Goal: Task Accomplishment & Management: Use online tool/utility

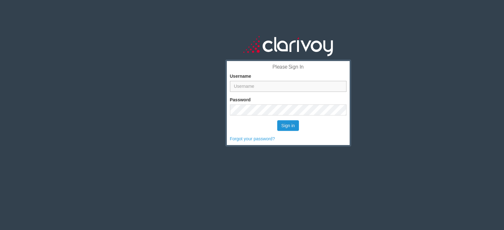
type input "srogers"
click at [290, 127] on button "Sign in" at bounding box center [288, 125] width 22 height 11
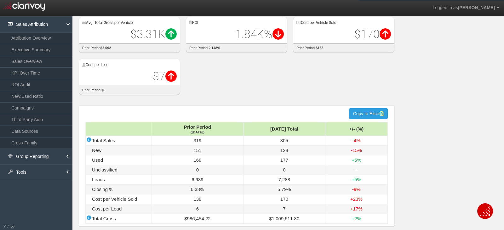
scroll to position [51, 0]
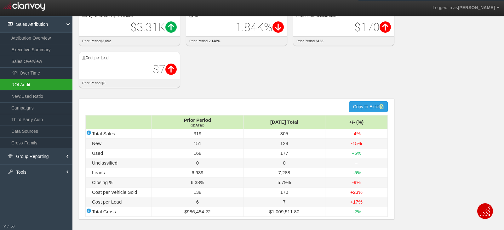
click at [28, 82] on link "ROI Audit" at bounding box center [36, 84] width 72 height 11
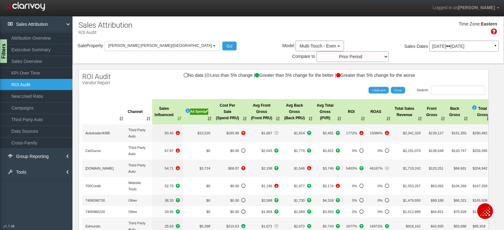
click at [190, 109] on div "Ad Spend" at bounding box center [199, 112] width 19 height 6
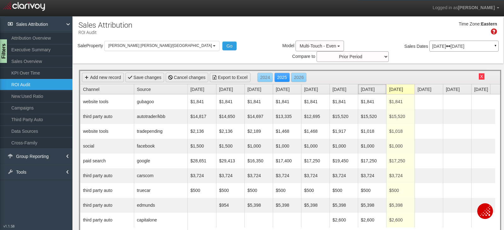
click at [367, 84] on link "[DATE]" at bounding box center [374, 89] width 26 height 10
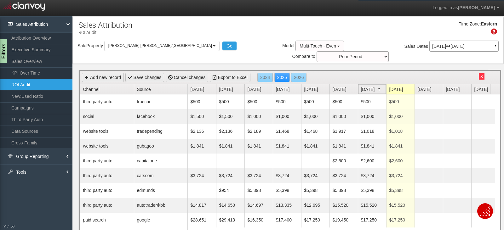
click at [367, 84] on link "[DATE]" at bounding box center [374, 89] width 26 height 10
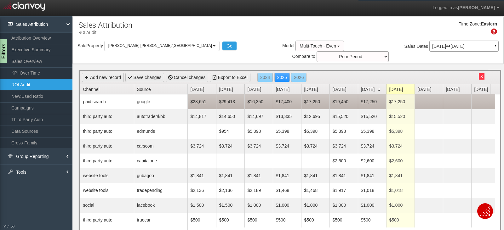
click at [396, 95] on td "$17,250" at bounding box center [400, 102] width 28 height 15
type input "19600"
type input "$19,600"
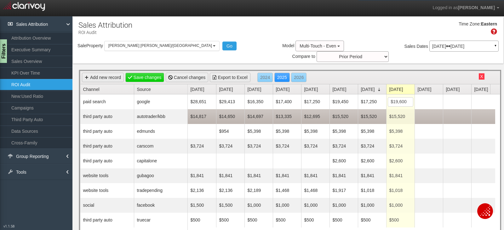
click at [398, 109] on td "$15,520" at bounding box center [400, 116] width 28 height 15
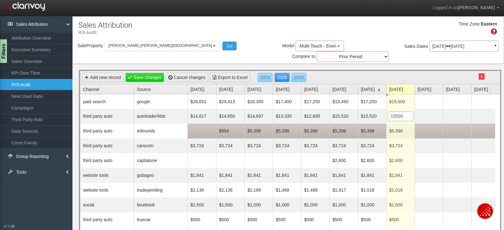
click at [405, 124] on td "$5,398" at bounding box center [400, 131] width 28 height 15
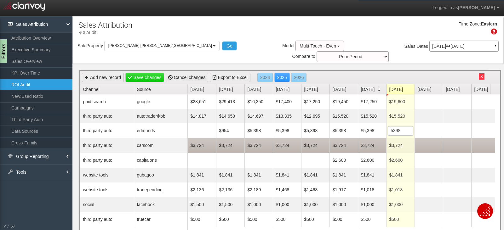
click at [401, 138] on td "$3,724" at bounding box center [400, 145] width 28 height 15
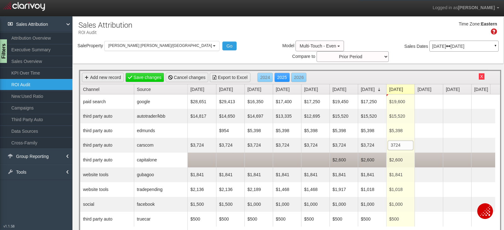
click at [399, 153] on td "$2,600" at bounding box center [400, 160] width 28 height 15
click at [335, 152] on td "$2,600" at bounding box center [344, 159] width 28 height 15
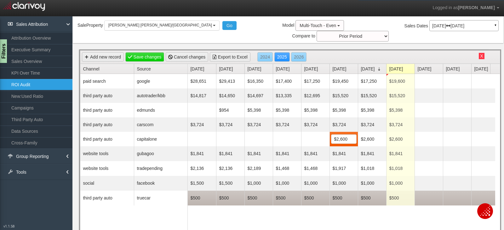
scroll to position [32, 0]
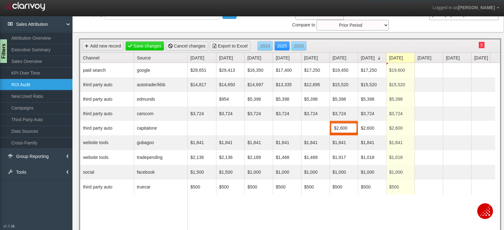
click at [381, 211] on div "$28,651 $29,413 $16,350 $17,400 $17,250 $19,450 $17,250 $19,600 Delete $14,817 …" at bounding box center [341, 155] width 307 height 185
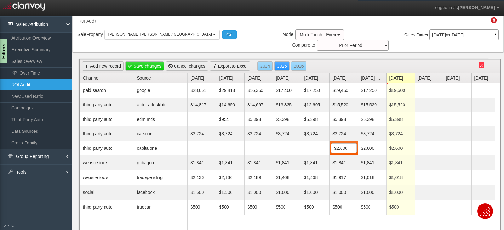
scroll to position [0, 0]
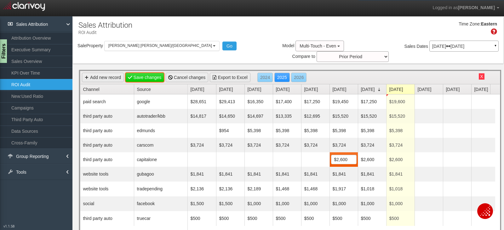
click at [149, 73] on link "Save changes" at bounding box center [144, 77] width 39 height 9
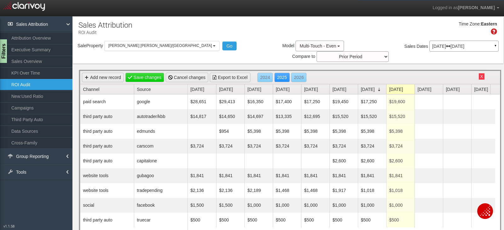
click at [28, 83] on link "ROI Audit" at bounding box center [36, 84] width 72 height 11
click at [39, 47] on link "Executive Summary" at bounding box center [36, 49] width 72 height 11
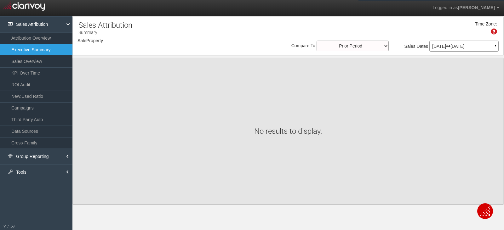
click at [458, 46] on p "[DATE] [DATE]" at bounding box center [464, 46] width 64 height 4
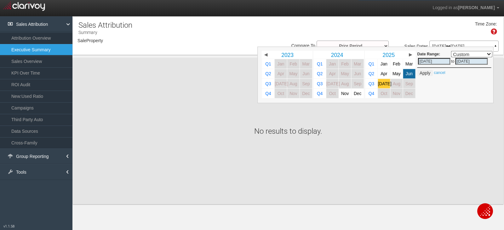
click at [382, 85] on span "[DATE]" at bounding box center [385, 83] width 14 height 5
select select ","
type input "[DATE]"
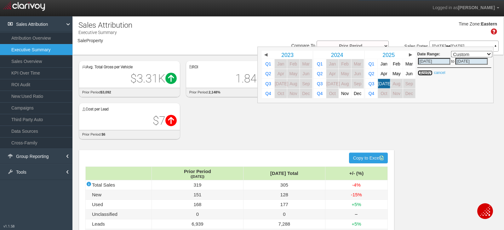
click at [423, 73] on button "Apply" at bounding box center [424, 73] width 15 height 6
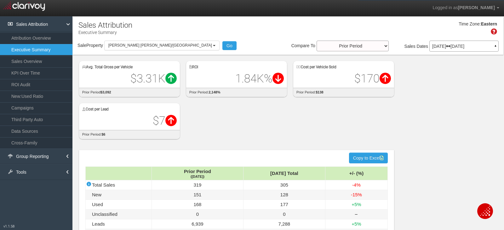
click at [403, 23] on div "Time Zone: Eastern" at bounding box center [288, 30] width 431 height 20
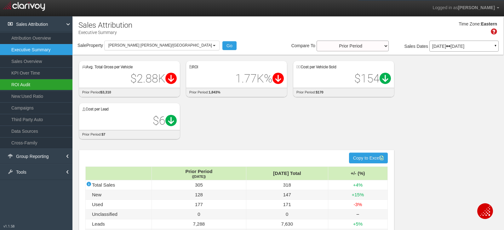
click at [29, 87] on link "ROI Audit" at bounding box center [36, 84] width 72 height 11
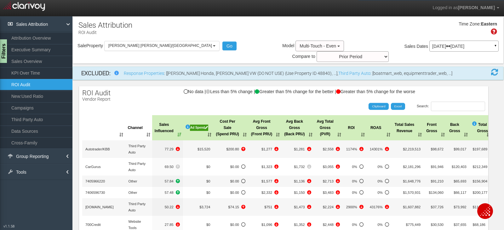
click at [254, 40] on div "Time Zone: Eastern" at bounding box center [288, 30] width 431 height 20
click at [300, 46] on span "Multi-Touch - Even" at bounding box center [318, 45] width 37 height 5
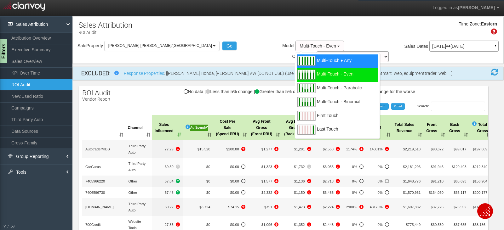
click at [317, 60] on span "Multi-Touch ♦ Any" at bounding box center [334, 64] width 35 height 8
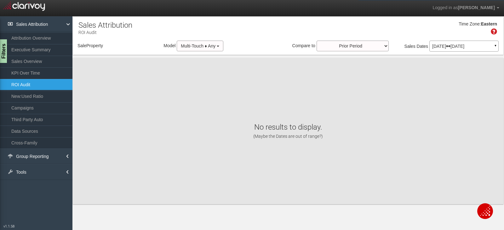
click at [256, 32] on div "Time Zone: Eastern" at bounding box center [288, 30] width 431 height 20
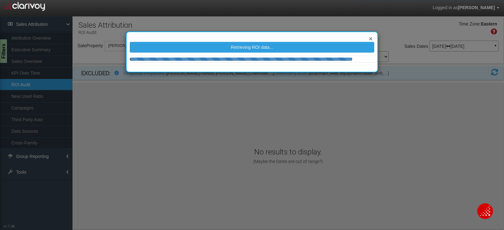
click at [371, 38] on button "×" at bounding box center [371, 38] width 4 height 7
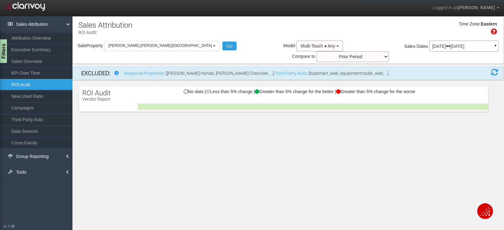
click at [253, 20] on div "Time Zone: Eastern Sale Property Loading [PERSON_NAME] [PERSON_NAME]/[GEOGRAPHI…" at bounding box center [288, 40] width 431 height 47
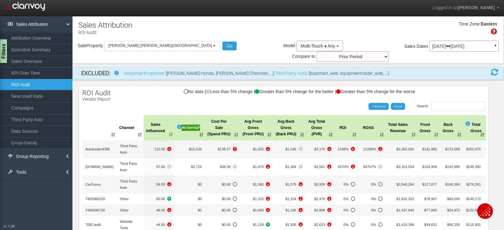
click at [217, 116] on th "Cost Per Sale (Spend PRU)" at bounding box center [222, 127] width 35 height 25
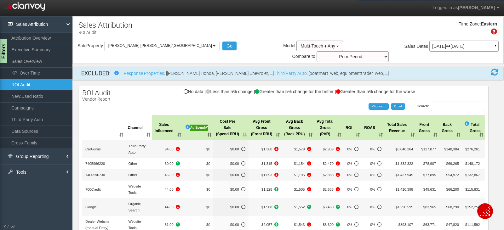
click at [217, 116] on th "Cost Per Sale (Spend PRU)" at bounding box center [230, 127] width 35 height 25
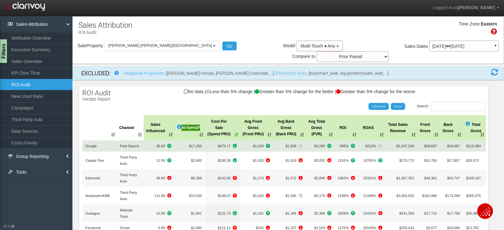
click at [233, 144] on icon at bounding box center [235, 146] width 4 height 4
